Goal: Task Accomplishment & Management: Manage account settings

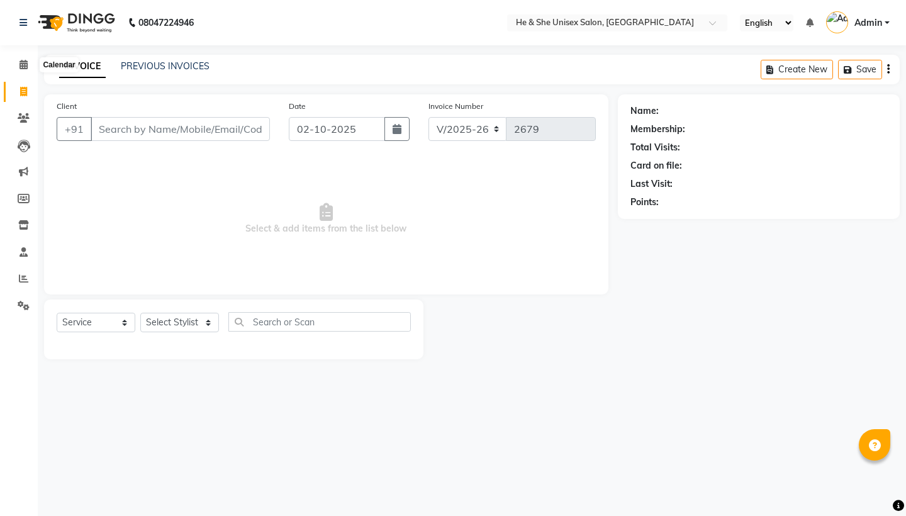
select select "4745"
select select "service"
click at [21, 68] on icon at bounding box center [24, 64] width 8 height 9
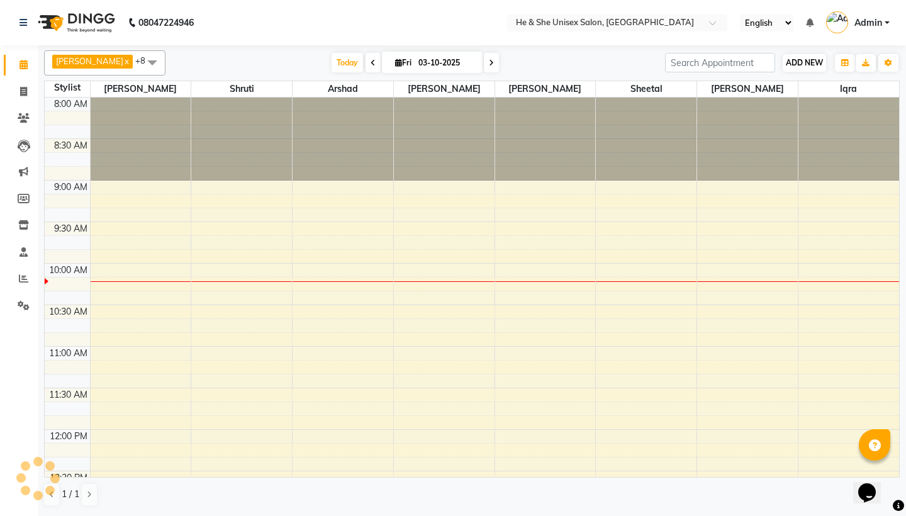
click at [803, 61] on span "ADD NEW" at bounding box center [804, 62] width 37 height 9
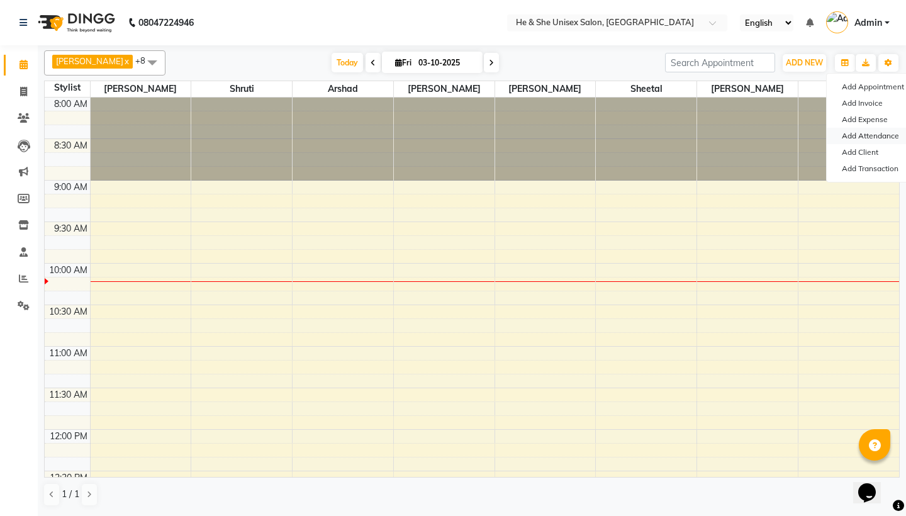
click at [841, 138] on link "Add Attendance" at bounding box center [876, 136] width 99 height 16
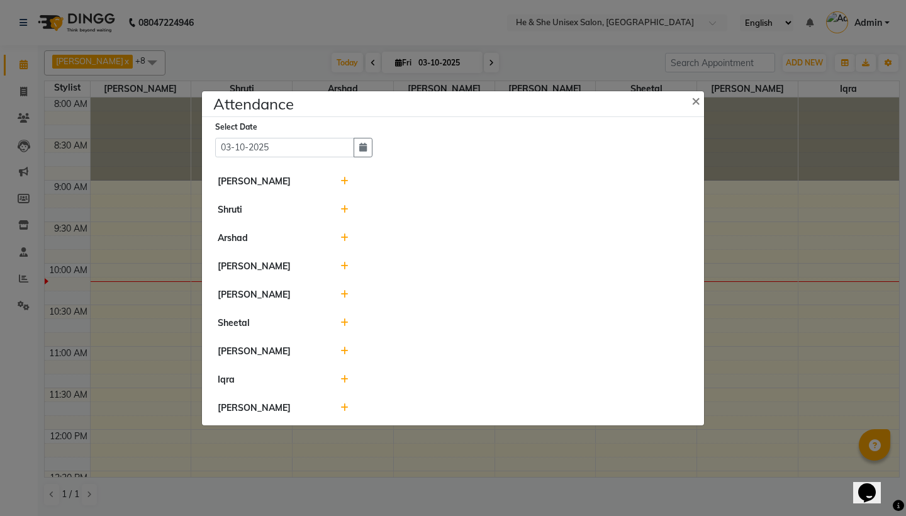
click at [341, 351] on icon at bounding box center [344, 351] width 8 height 9
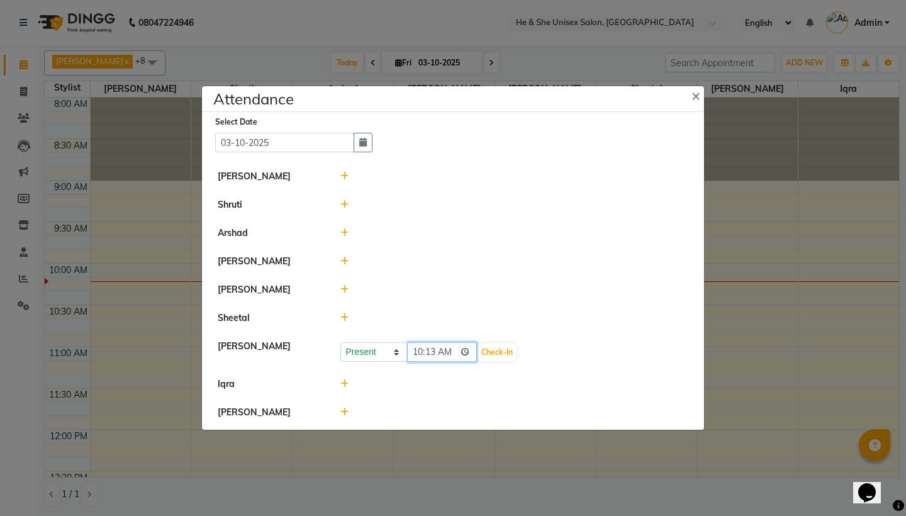
click at [432, 352] on input "10:13" at bounding box center [442, 352] width 70 height 20
type input "10:10"
click at [478, 348] on button "Check-In" at bounding box center [497, 353] width 38 height 18
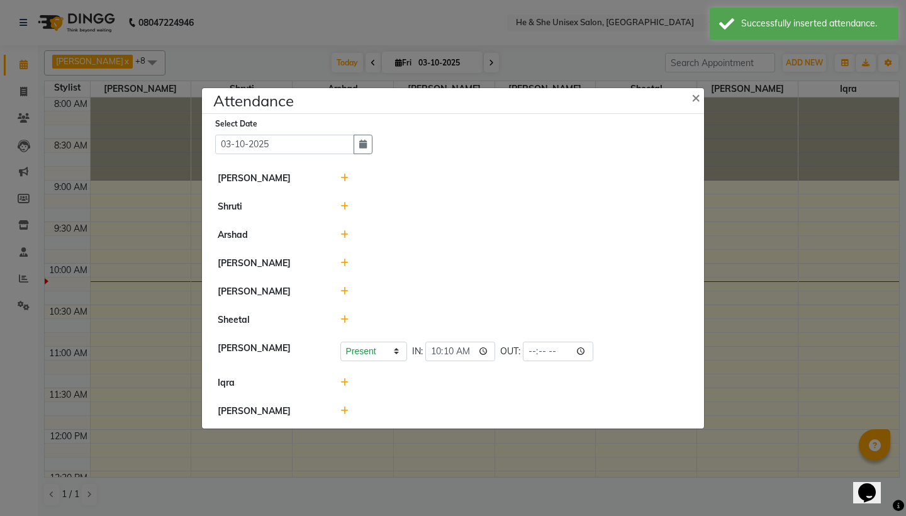
click at [142, 332] on ngb-modal-window "Attendance × Select Date [DATE] [PERSON_NAME] Shruti [PERSON_NAME] [PERSON_NAME…" at bounding box center [453, 258] width 906 height 516
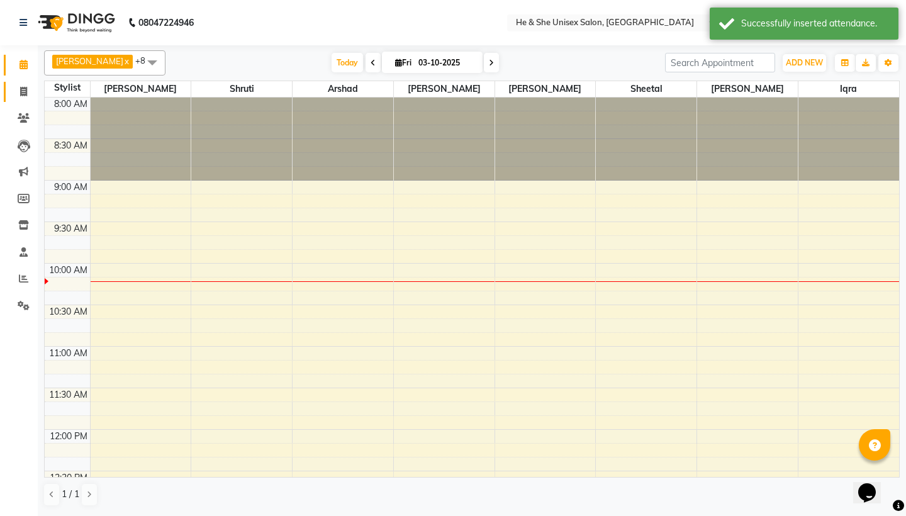
click at [23, 98] on link "Invoice" at bounding box center [19, 92] width 30 height 21
select select "service"
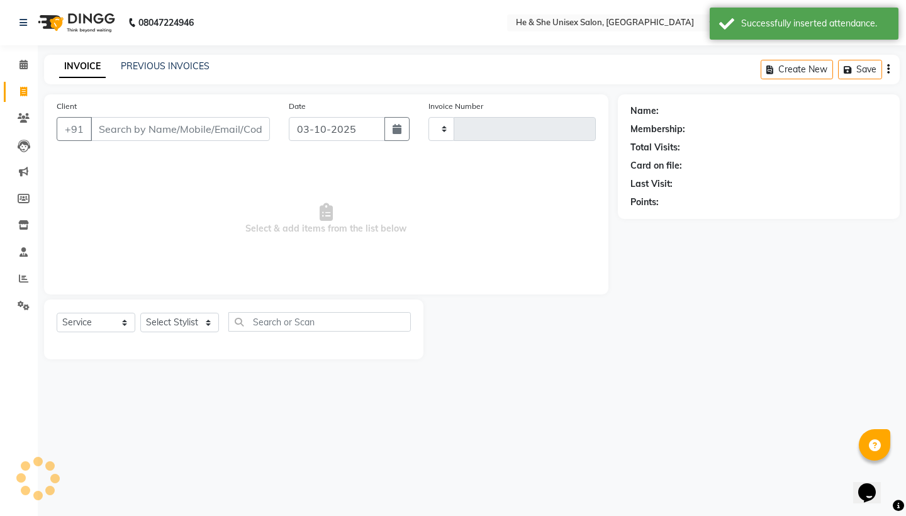
type input "2679"
select select "4745"
